Goal: Use online tool/utility: Utilize a website feature to perform a specific function

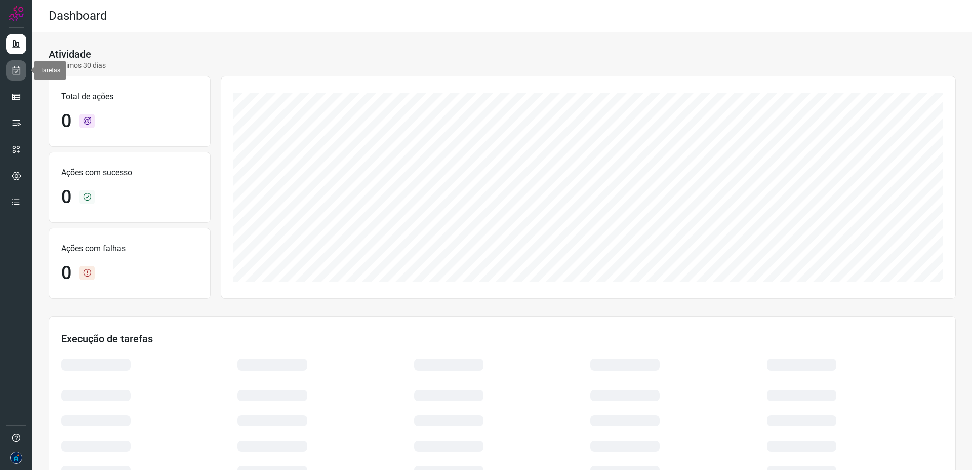
click at [16, 71] on icon at bounding box center [16, 70] width 11 height 10
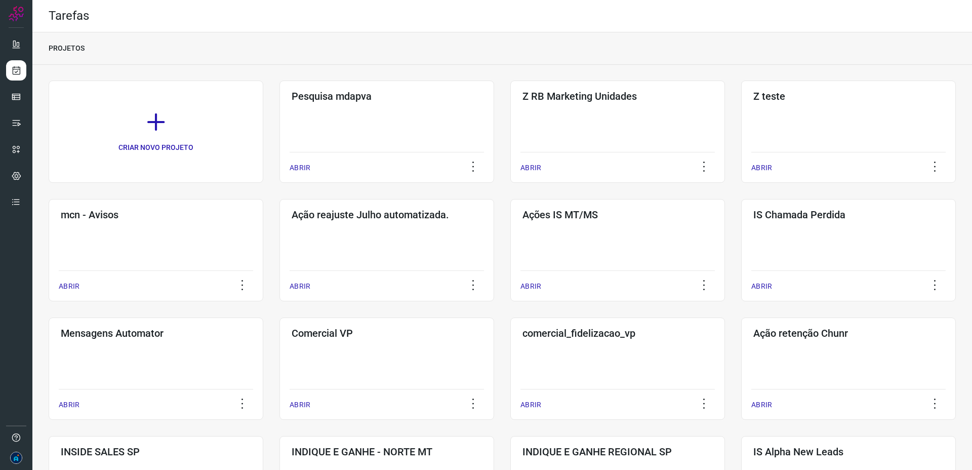
click at [527, 183] on div "CRIAR NOVO PROJETO Pesquisa mdapva ABRIR Z RB Marketing Unidades ABRIR Z teste …" at bounding box center [502, 427] width 907 height 694
click at [597, 453] on h3 "INDIQUE E GANHE REGIONAL SP" at bounding box center [617, 451] width 190 height 12
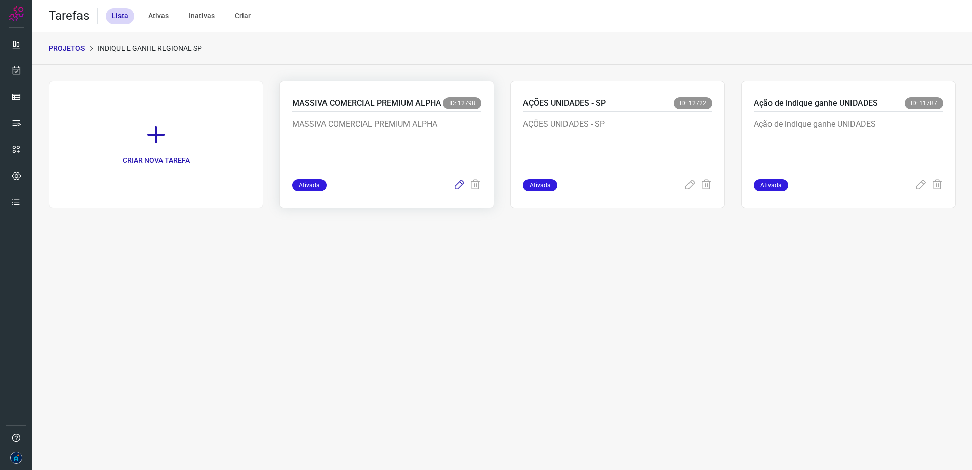
click at [454, 184] on icon at bounding box center [459, 185] width 12 height 12
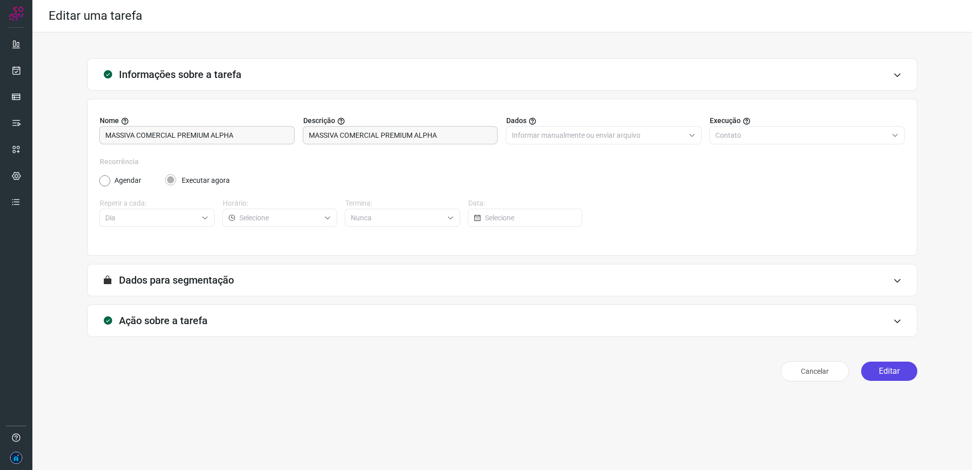
click at [889, 371] on button "Editar" at bounding box center [889, 370] width 56 height 19
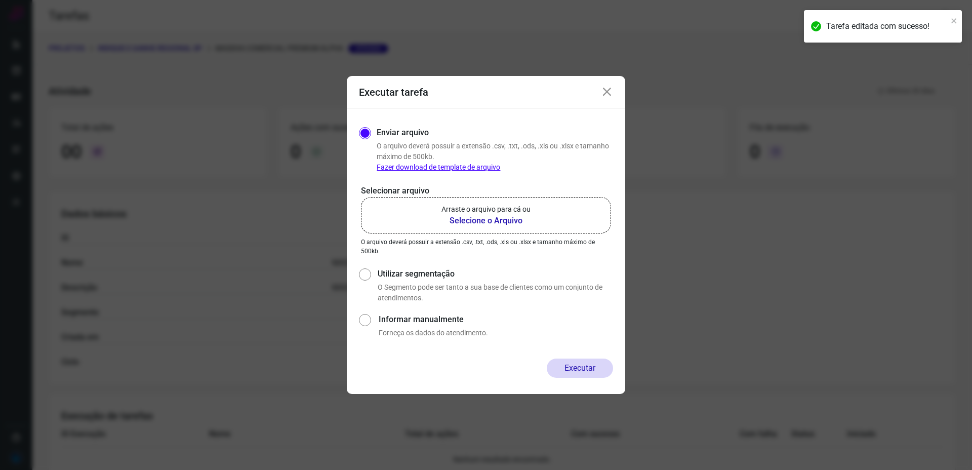
click at [505, 209] on p "Arraste o arquivo para cá ou" at bounding box center [485, 209] width 89 height 11
click at [0, 0] on input "Arraste o arquivo para cá ou Selecione o Arquivo" at bounding box center [0, 0] width 0 height 0
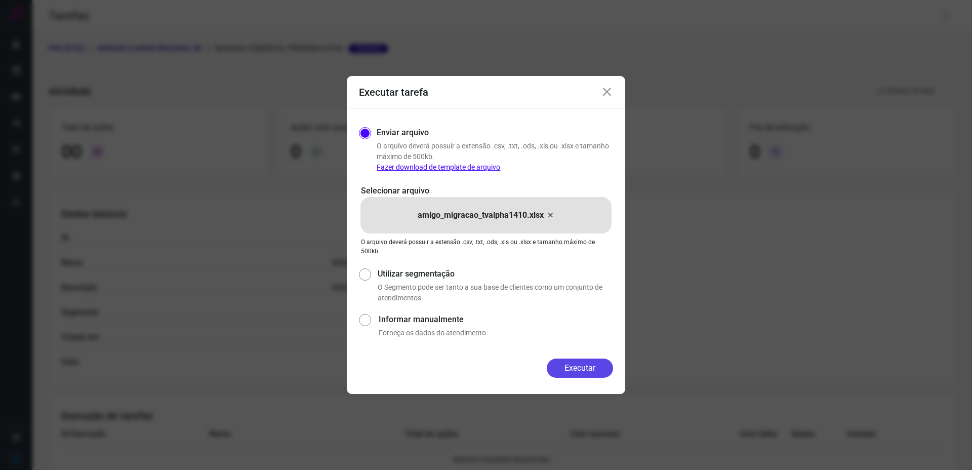
click at [580, 368] on button "Executar" at bounding box center [579, 367] width 66 height 19
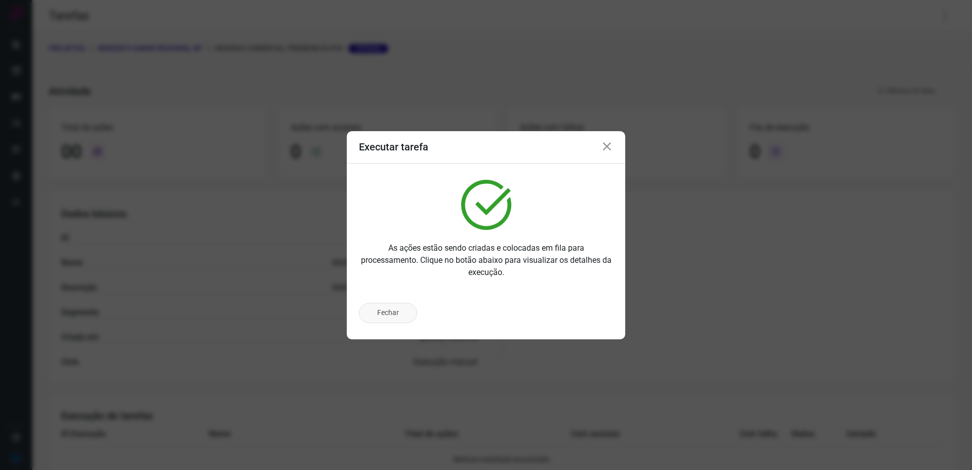
click at [389, 312] on button "Fechar" at bounding box center [388, 313] width 58 height 20
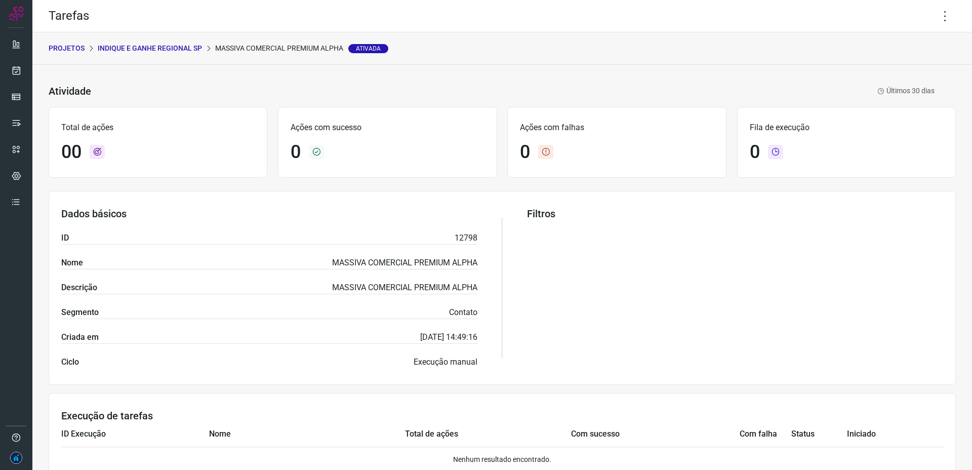
click at [525, 250] on section "Dados básicos ID 12798 Nome MASSIVA COMERCIAL PREMIUM ALPHA Descrição MASSIVA C…" at bounding box center [502, 288] width 907 height 194
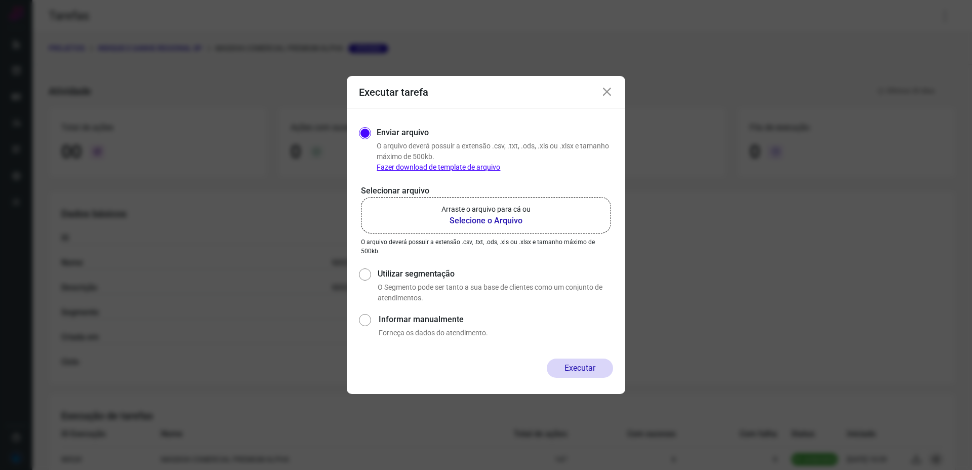
click at [603, 95] on icon at bounding box center [607, 92] width 12 height 12
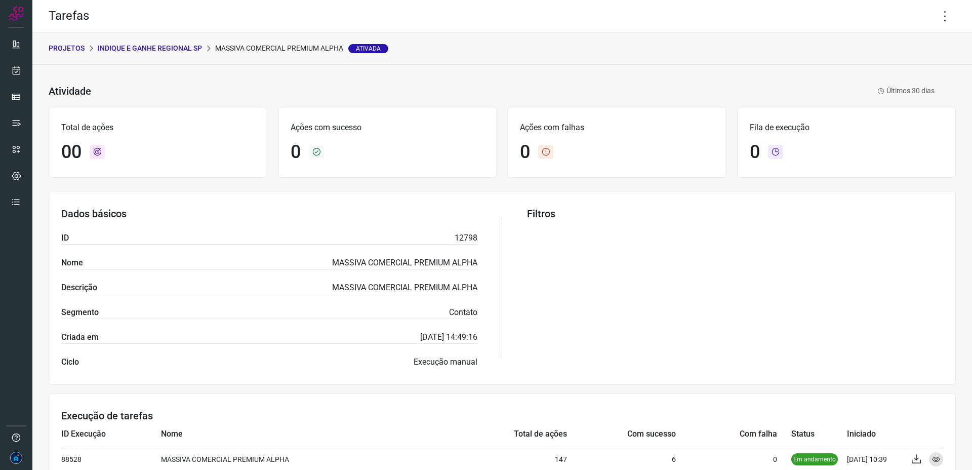
scroll to position [53, 0]
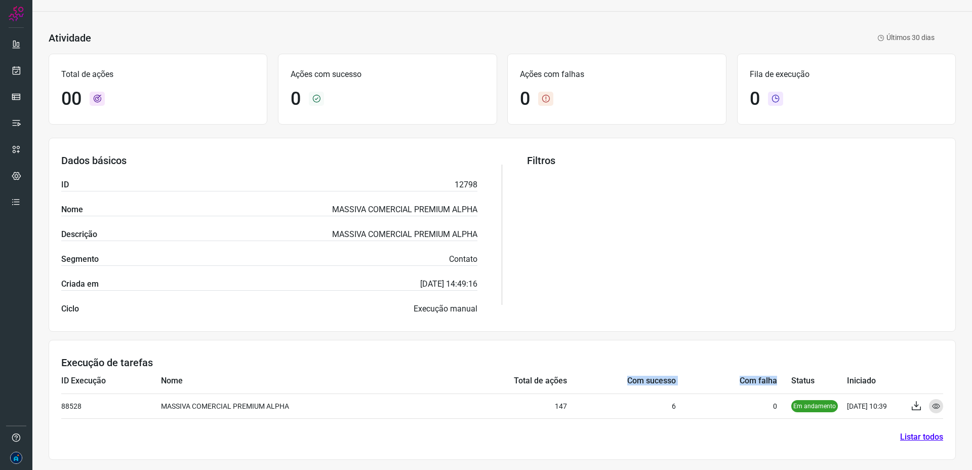
click at [681, 389] on tr "ID Execução Nome Total de ações Com sucesso Com falha Status Iniciado" at bounding box center [501, 380] width 881 height 25
click at [681, 389] on td "Com falha" at bounding box center [733, 380] width 115 height 25
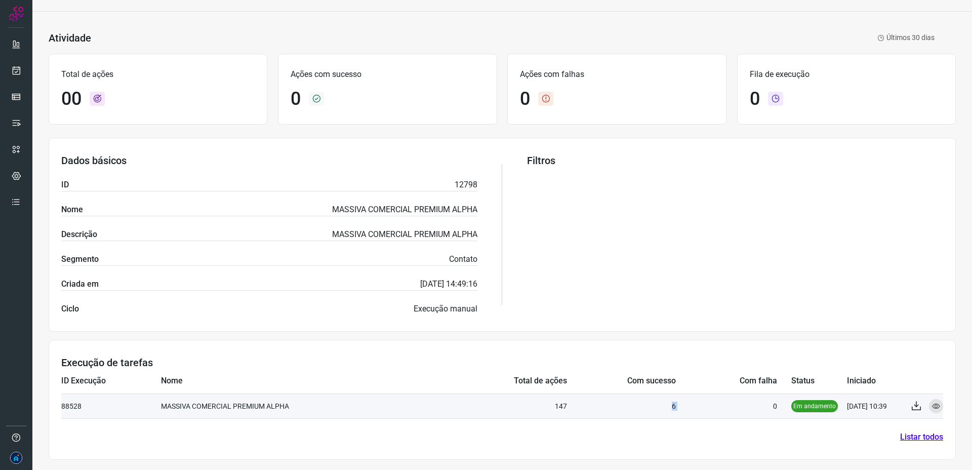
drag, startPoint x: 671, startPoint y: 403, endPoint x: 692, endPoint y: 405, distance: 20.3
click at [692, 405] on tr "88528 MASSIVA COMERCIAL PREMIUM ALPHA 147 6 0 Em andamento 14/10/25 10:39 Expor…" at bounding box center [501, 405] width 881 height 25
click at [692, 405] on td "0" at bounding box center [733, 405] width 115 height 25
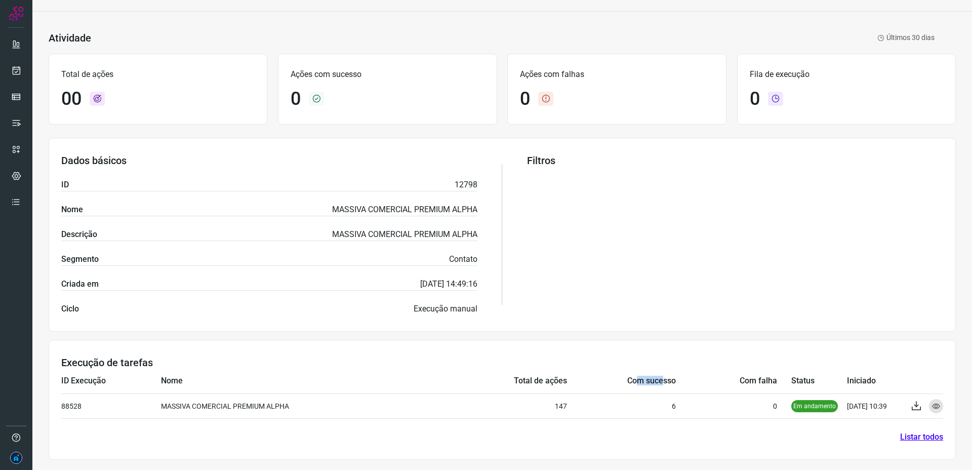
drag, startPoint x: 642, startPoint y: 377, endPoint x: 663, endPoint y: 379, distance: 21.3
click at [663, 379] on td "Com sucesso" at bounding box center [621, 380] width 109 height 25
click at [920, 436] on link "Listar todos" at bounding box center [921, 437] width 43 height 12
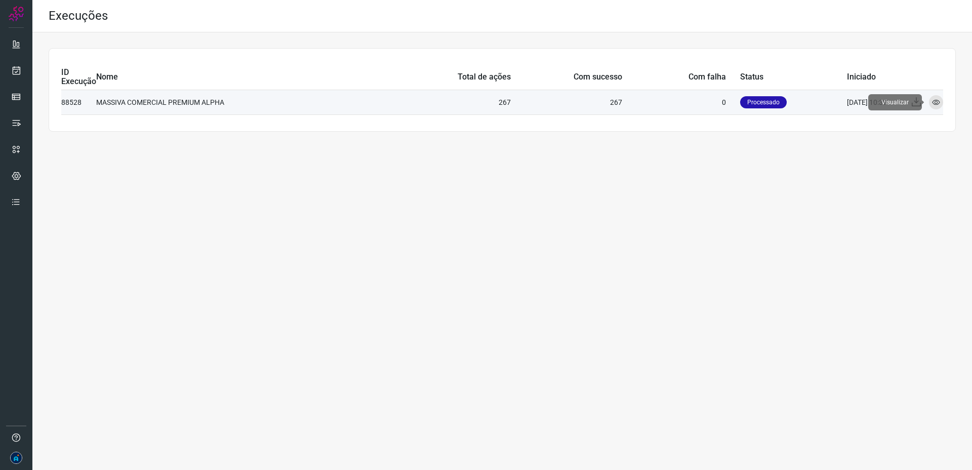
click at [936, 101] on icon at bounding box center [936, 102] width 8 height 8
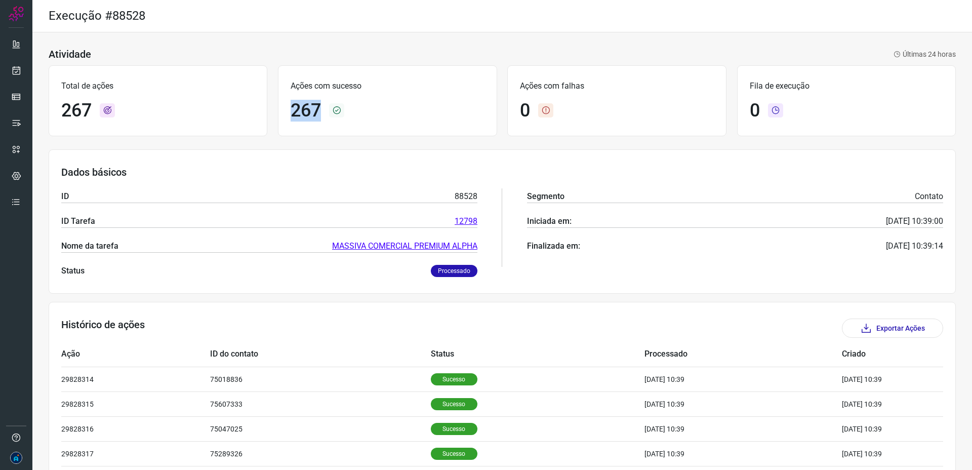
drag, startPoint x: 313, startPoint y: 108, endPoint x: 322, endPoint y: 110, distance: 9.7
click at [322, 110] on div "267" at bounding box center [386, 111] width 193 height 22
click at [545, 277] on div "Dados básicos ID 88528 ID Tarefa 12798 Nome da tarefa MASSIVA COMERCIAL PREMIUM…" at bounding box center [502, 221] width 907 height 144
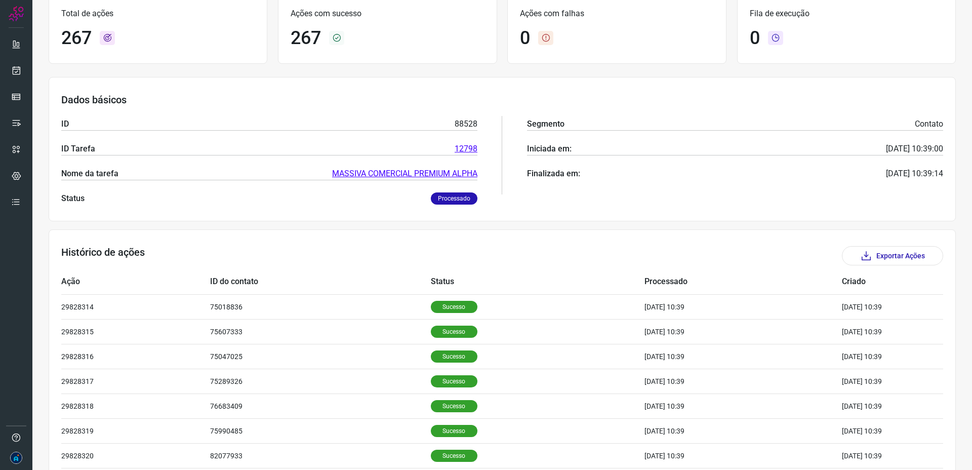
scroll to position [196, 0]
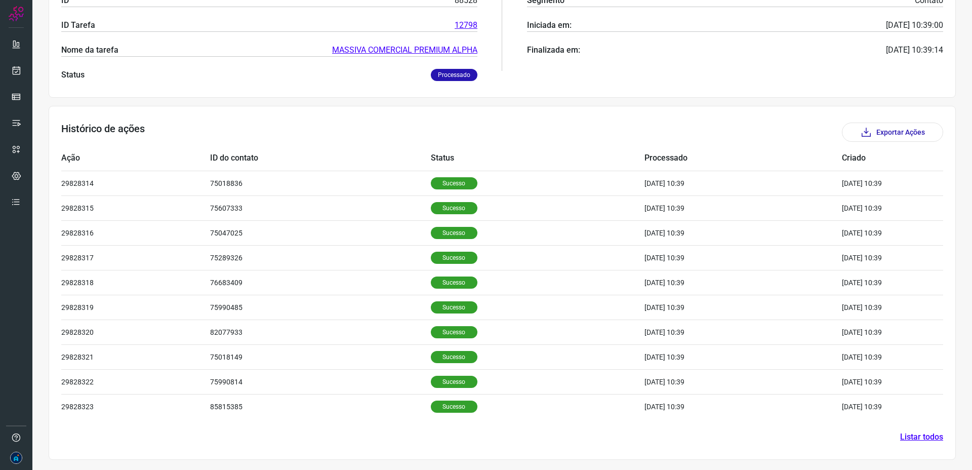
click at [916, 433] on link "Listar todos" at bounding box center [921, 437] width 43 height 12
